Goal: Share content: Share content

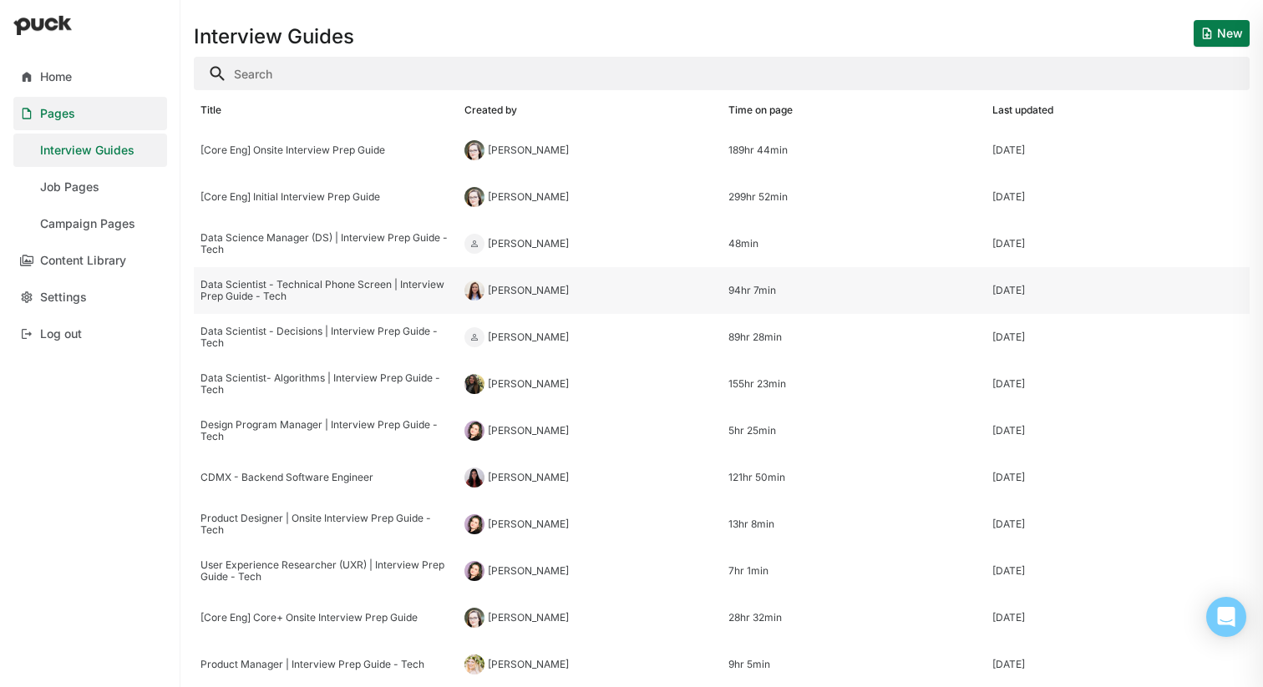
click at [288, 282] on div "Data Scientist - Technical Phone Screen | Interview Prep Guide - Tech" at bounding box center [325, 291] width 251 height 24
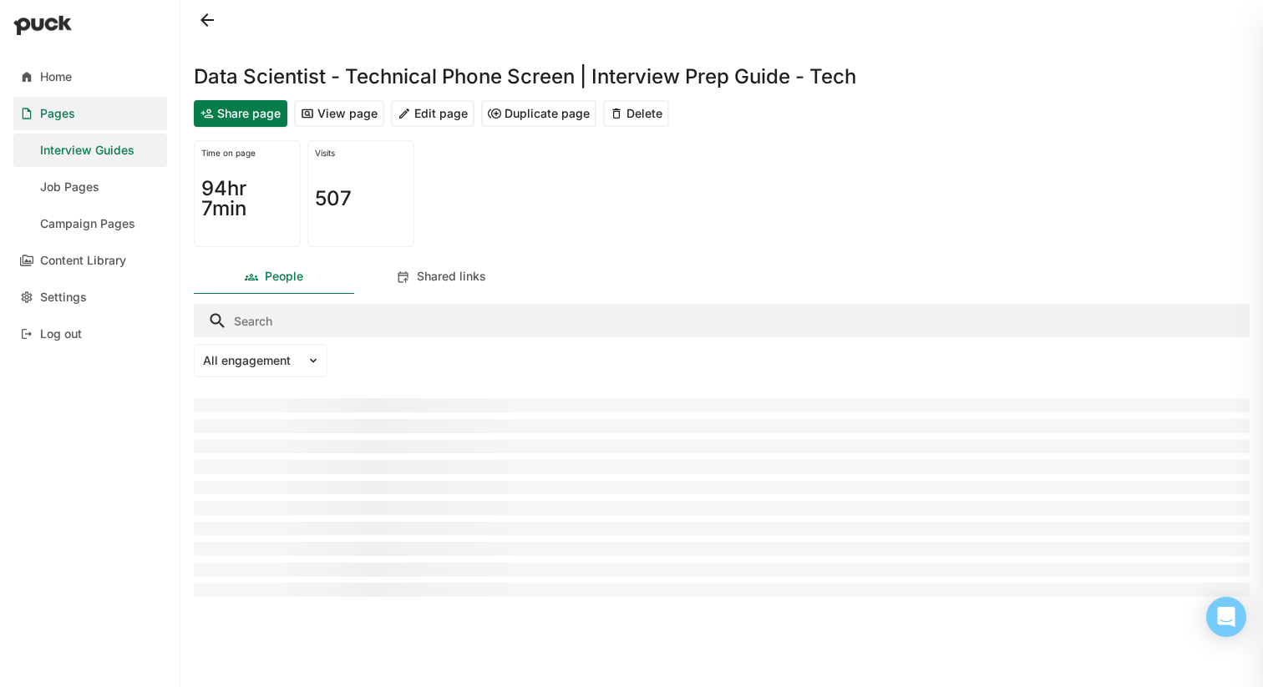
click at [237, 114] on button "Share page" at bounding box center [241, 113] width 94 height 27
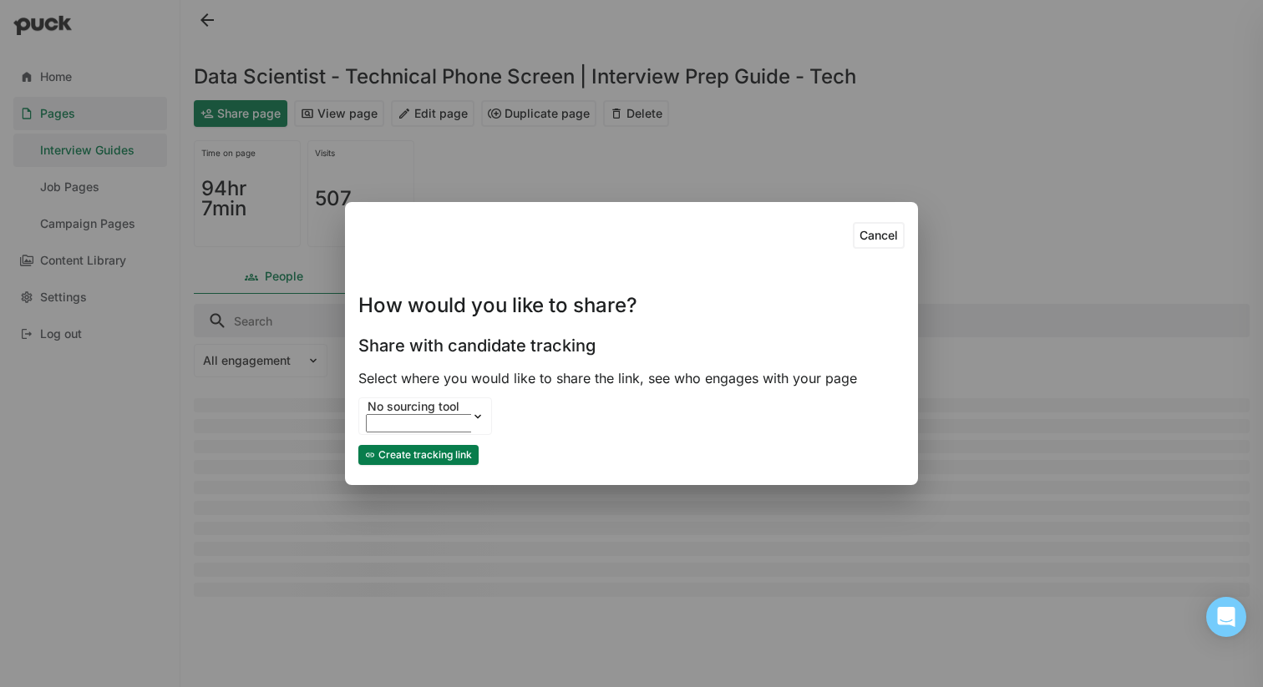
click at [412, 451] on button "Create tracking link" at bounding box center [418, 455] width 120 height 20
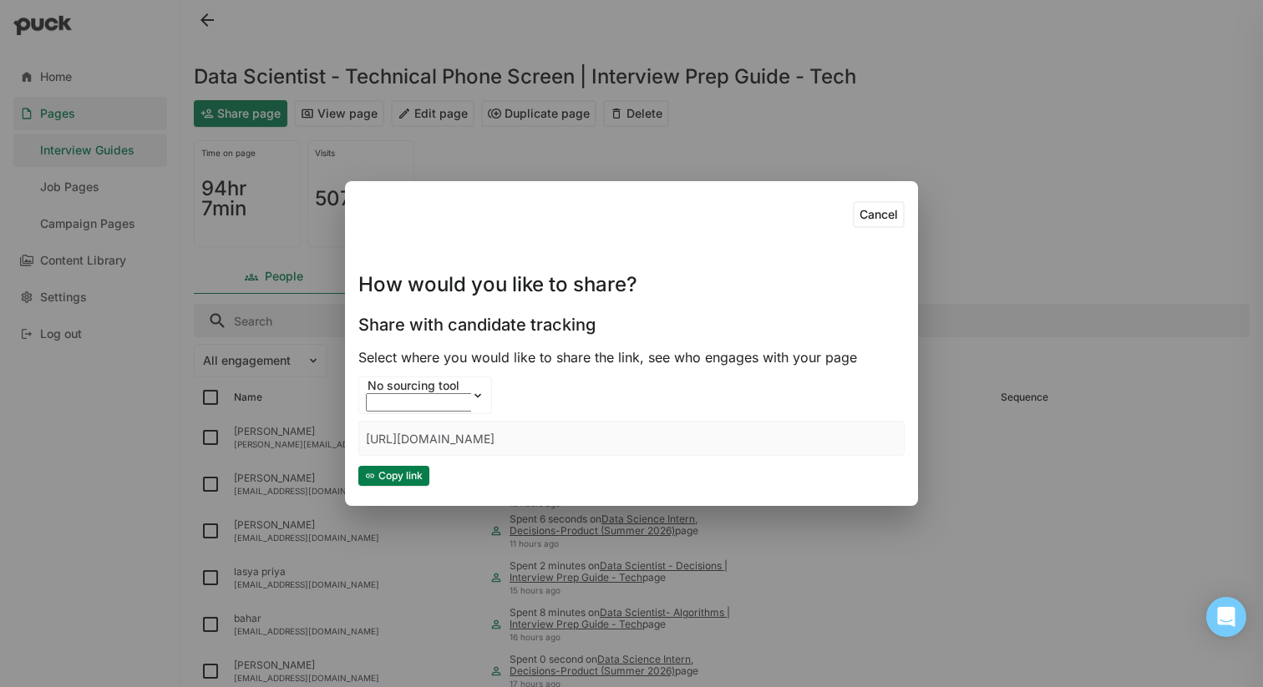
click at [399, 478] on button "Copy link" at bounding box center [393, 476] width 71 height 20
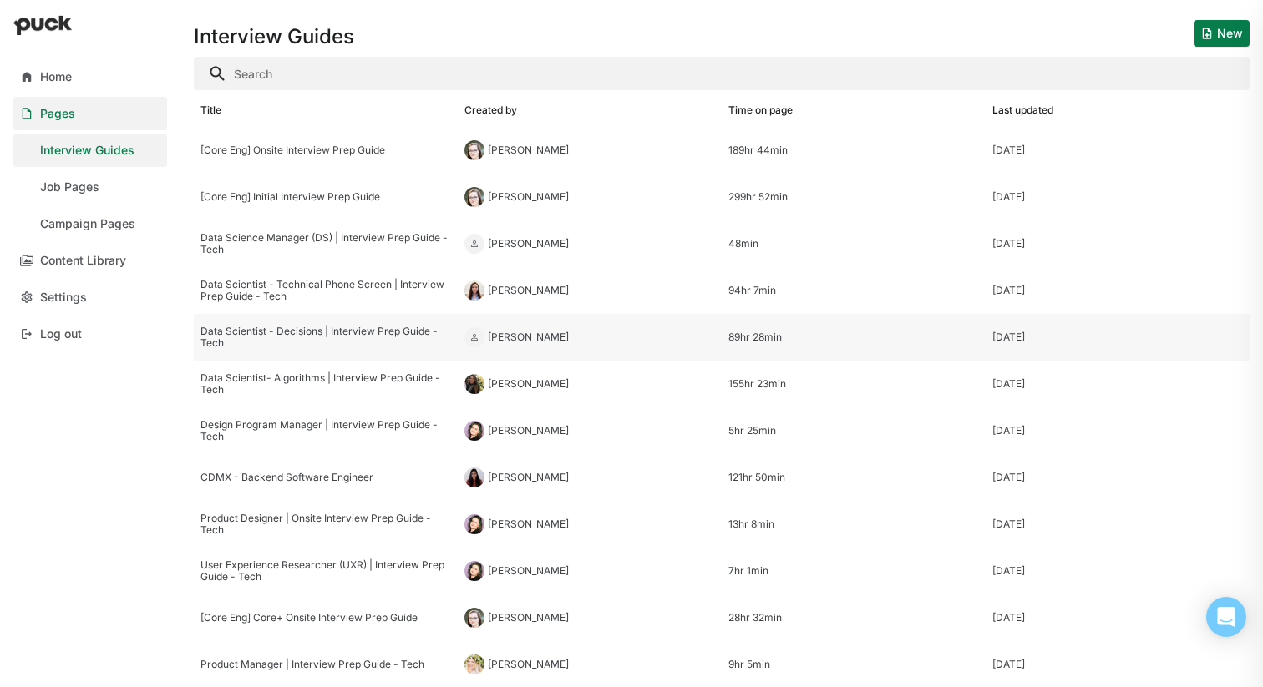
click at [291, 337] on div "Data Scientist - Decisions | Interview Prep Guide - Tech" at bounding box center [325, 338] width 251 height 24
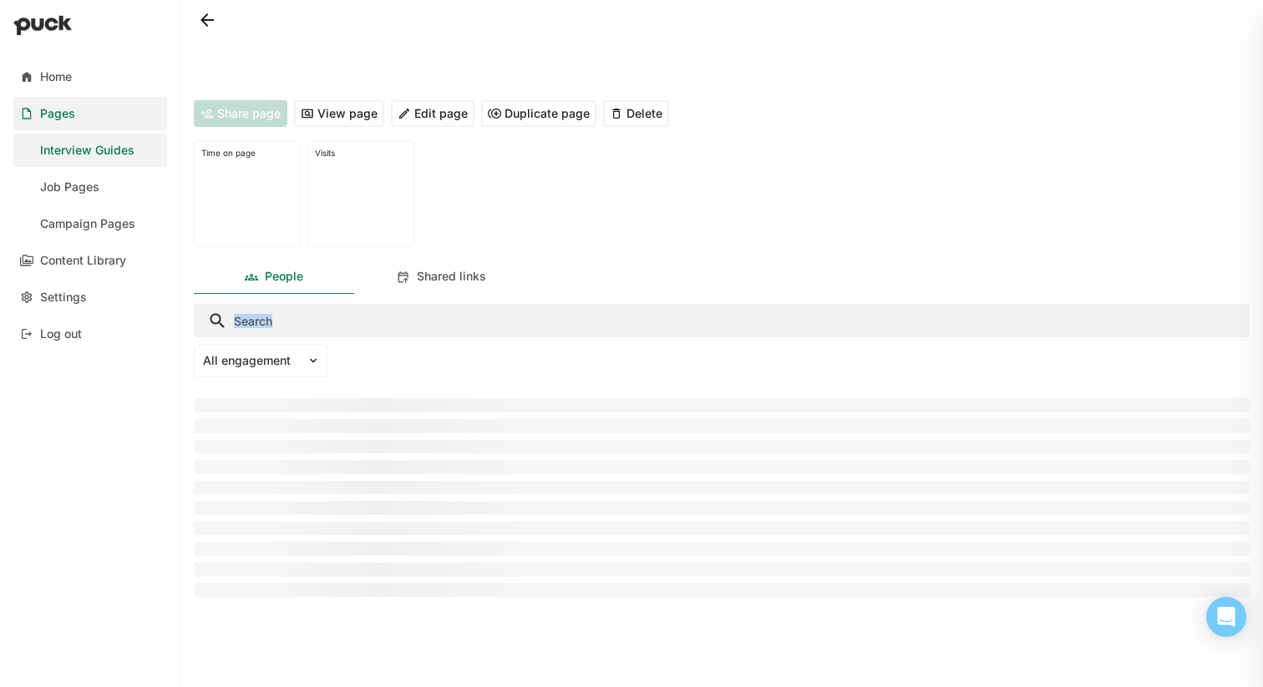
click at [291, 337] on div "Share page View page Edit page Duplicate page Delete Time on page Visits People…" at bounding box center [721, 343] width 1082 height 687
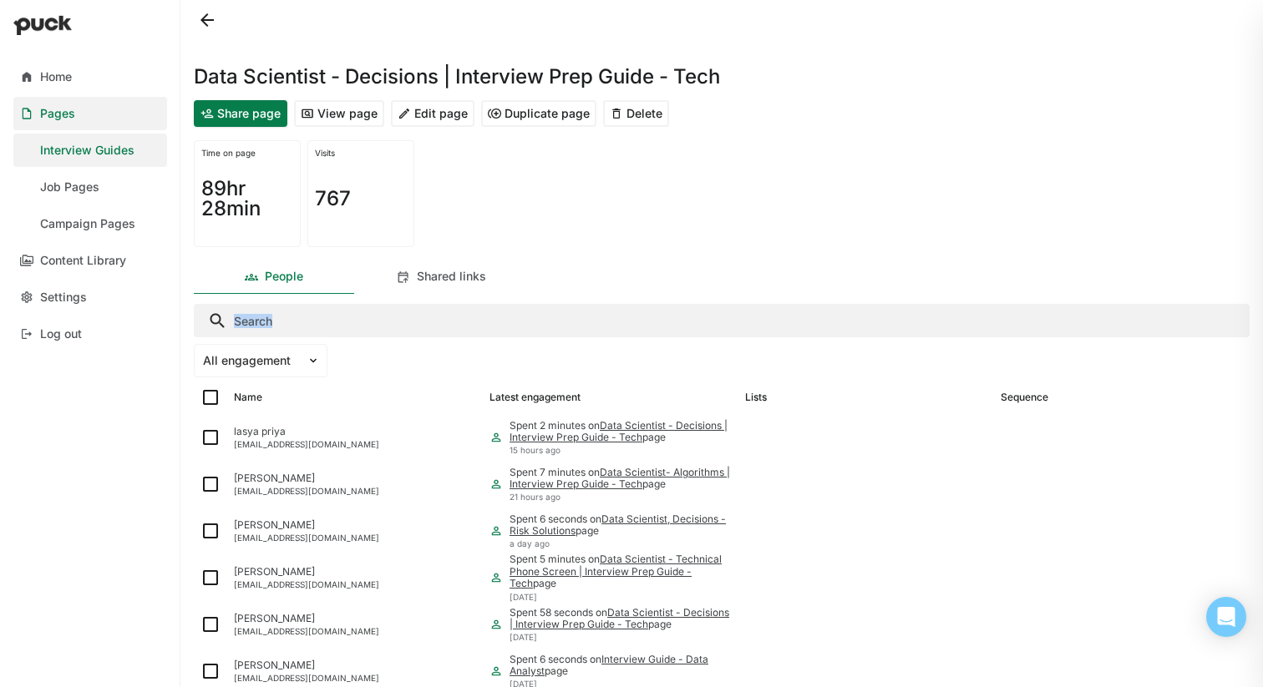
click at [316, 104] on button "View page" at bounding box center [339, 113] width 90 height 27
click at [256, 114] on button "Share page" at bounding box center [241, 113] width 94 height 27
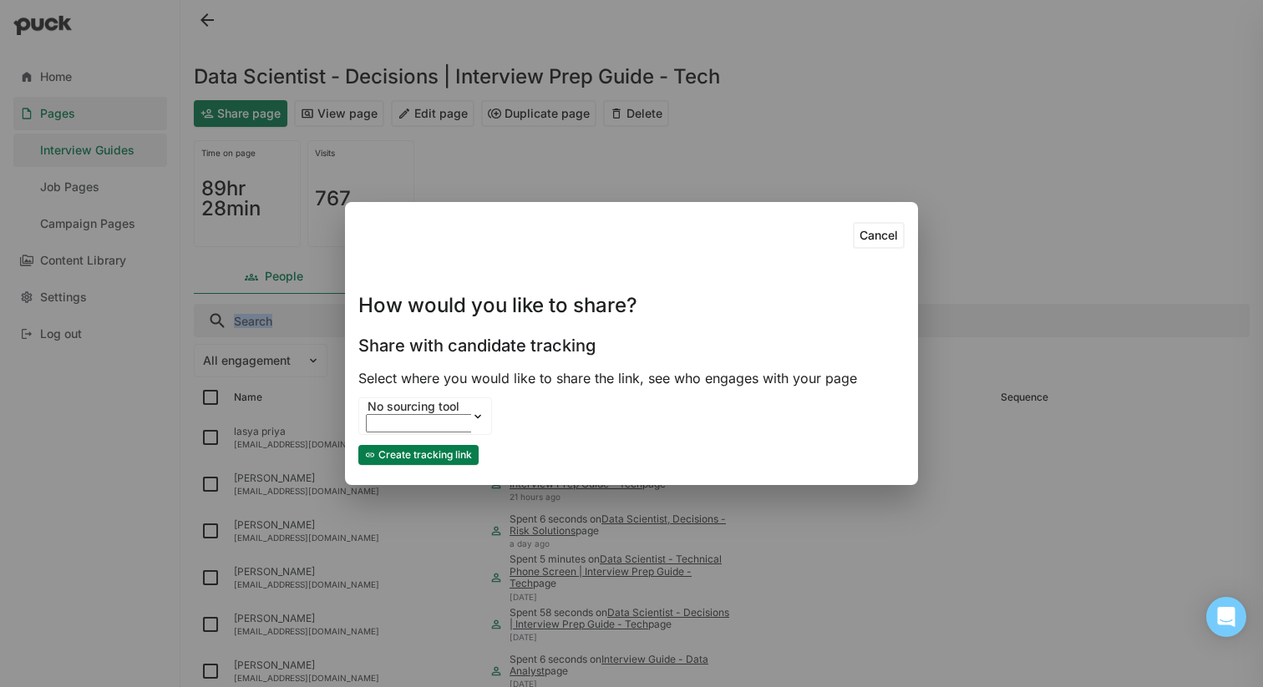
click at [420, 459] on button "Create tracking link" at bounding box center [418, 455] width 120 height 20
